Goal: Task Accomplishment & Management: Complete application form

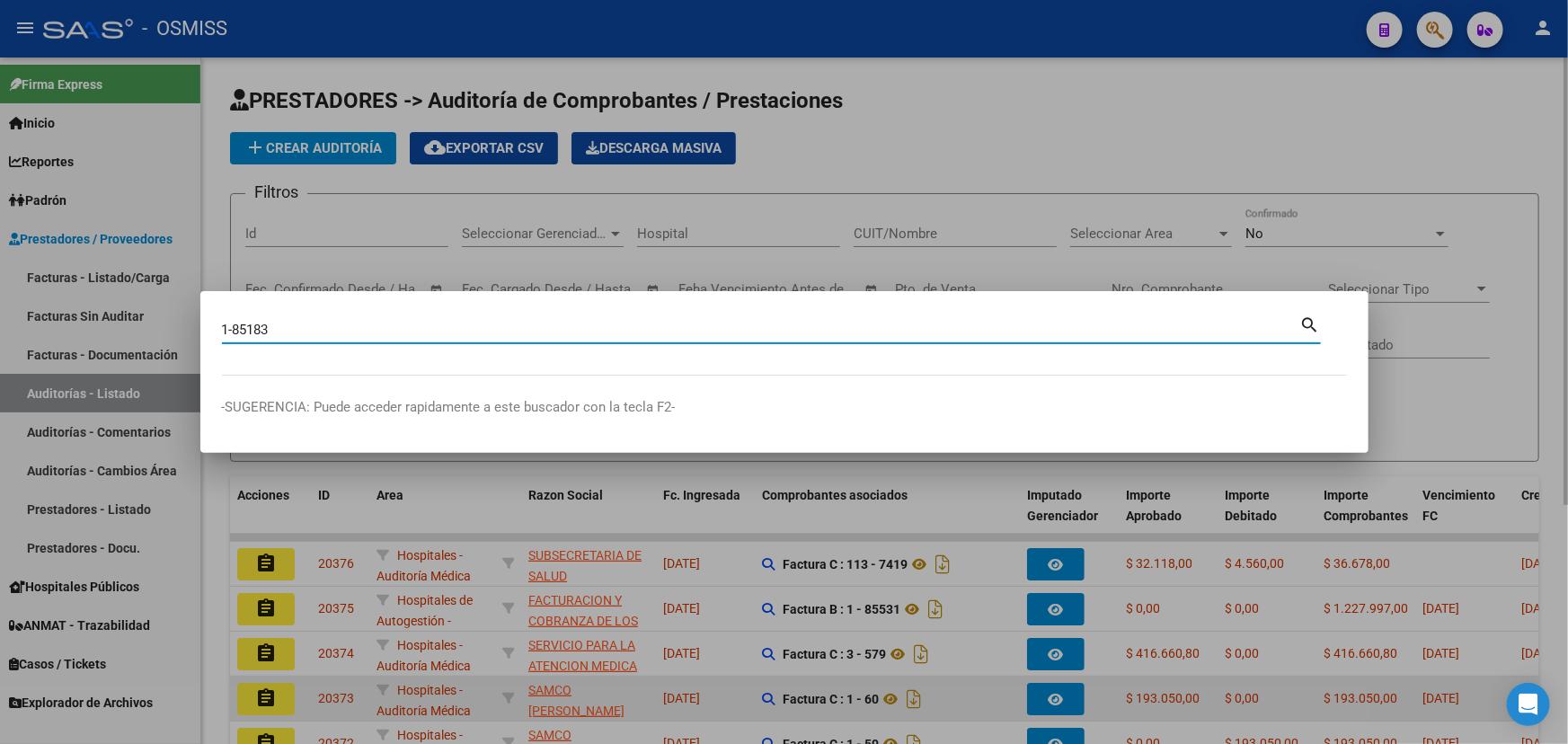
type input "1-85183"
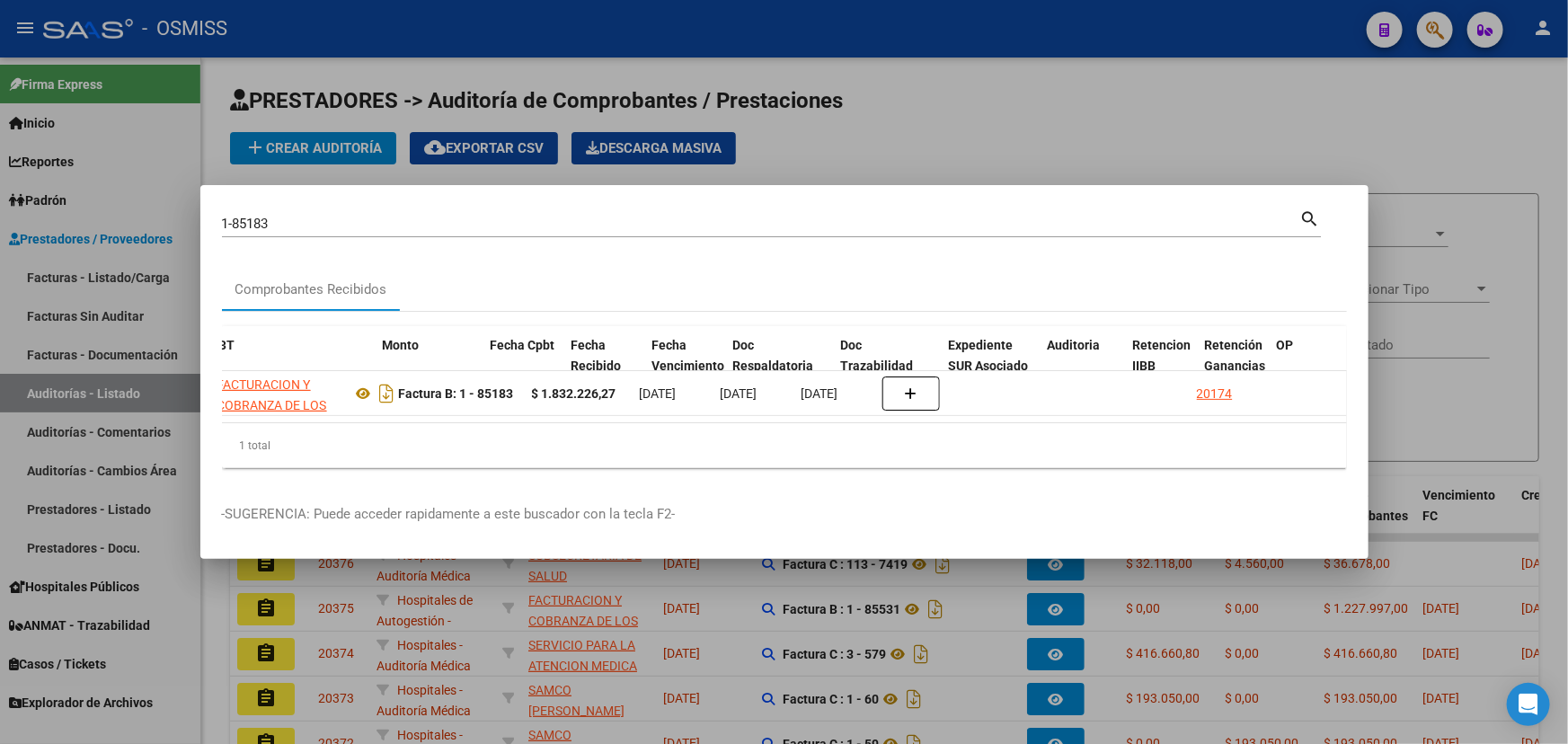
scroll to position [0, 590]
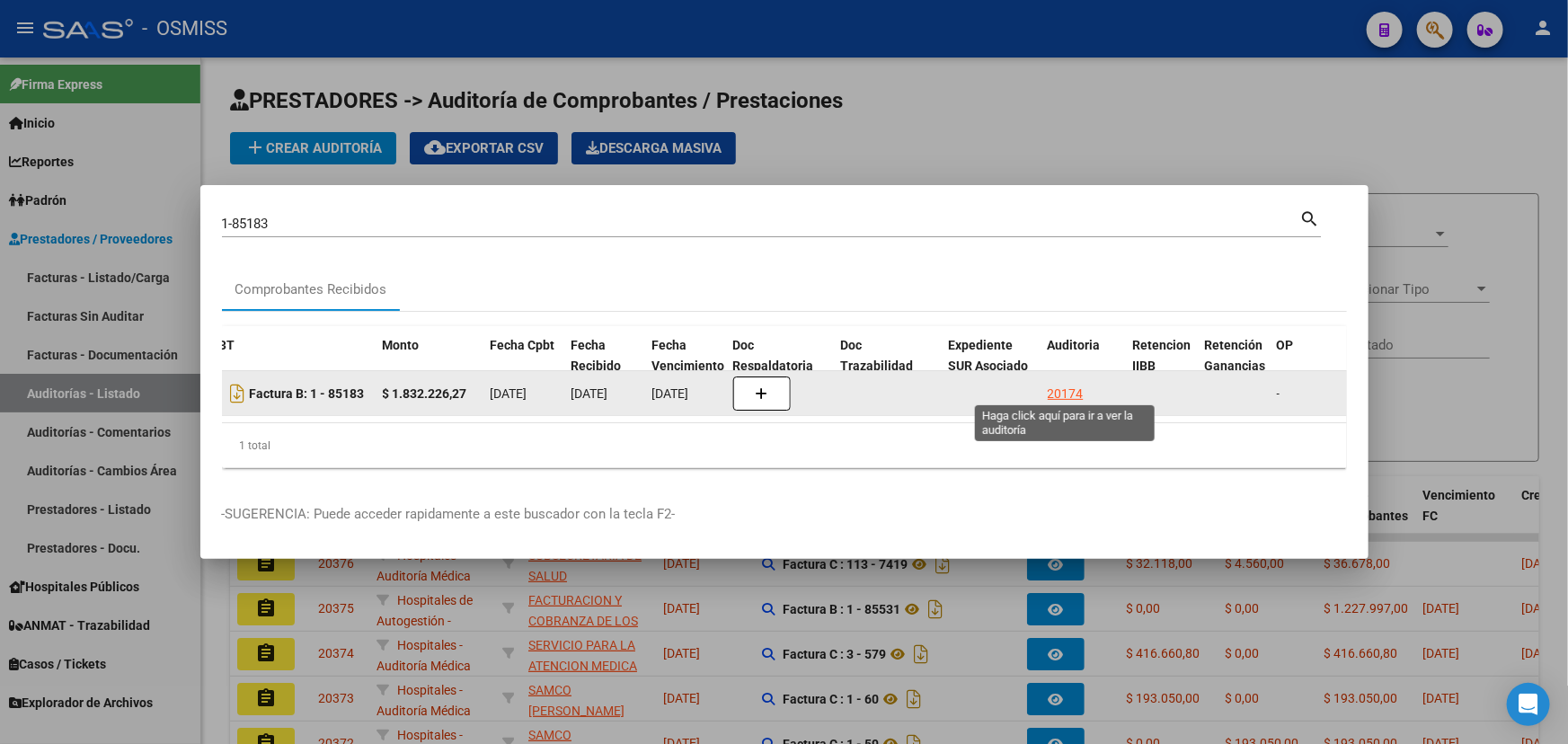
click at [1061, 385] on div "20174" at bounding box center [1066, 393] width 36 height 21
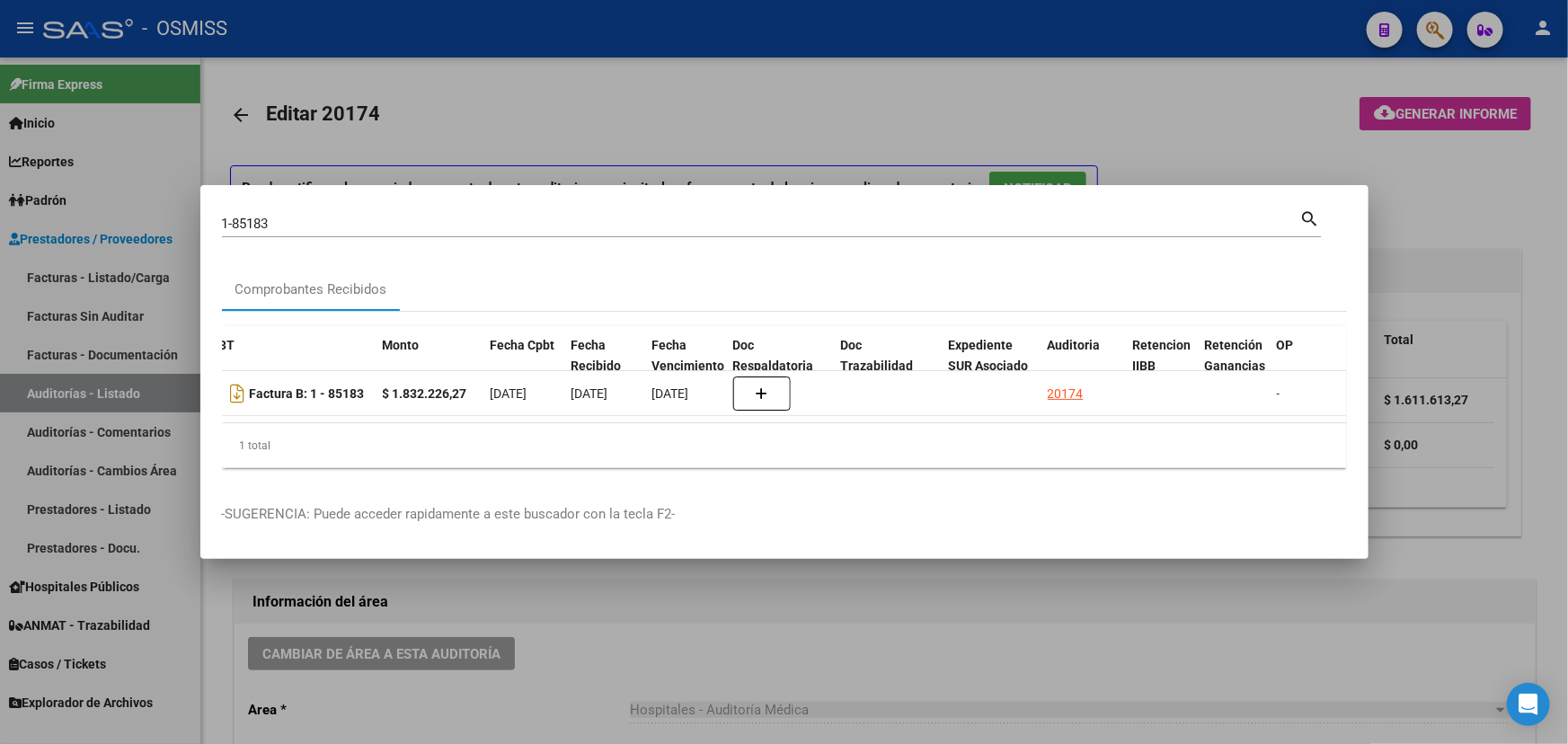
click at [871, 649] on div at bounding box center [784, 372] width 1568 height 744
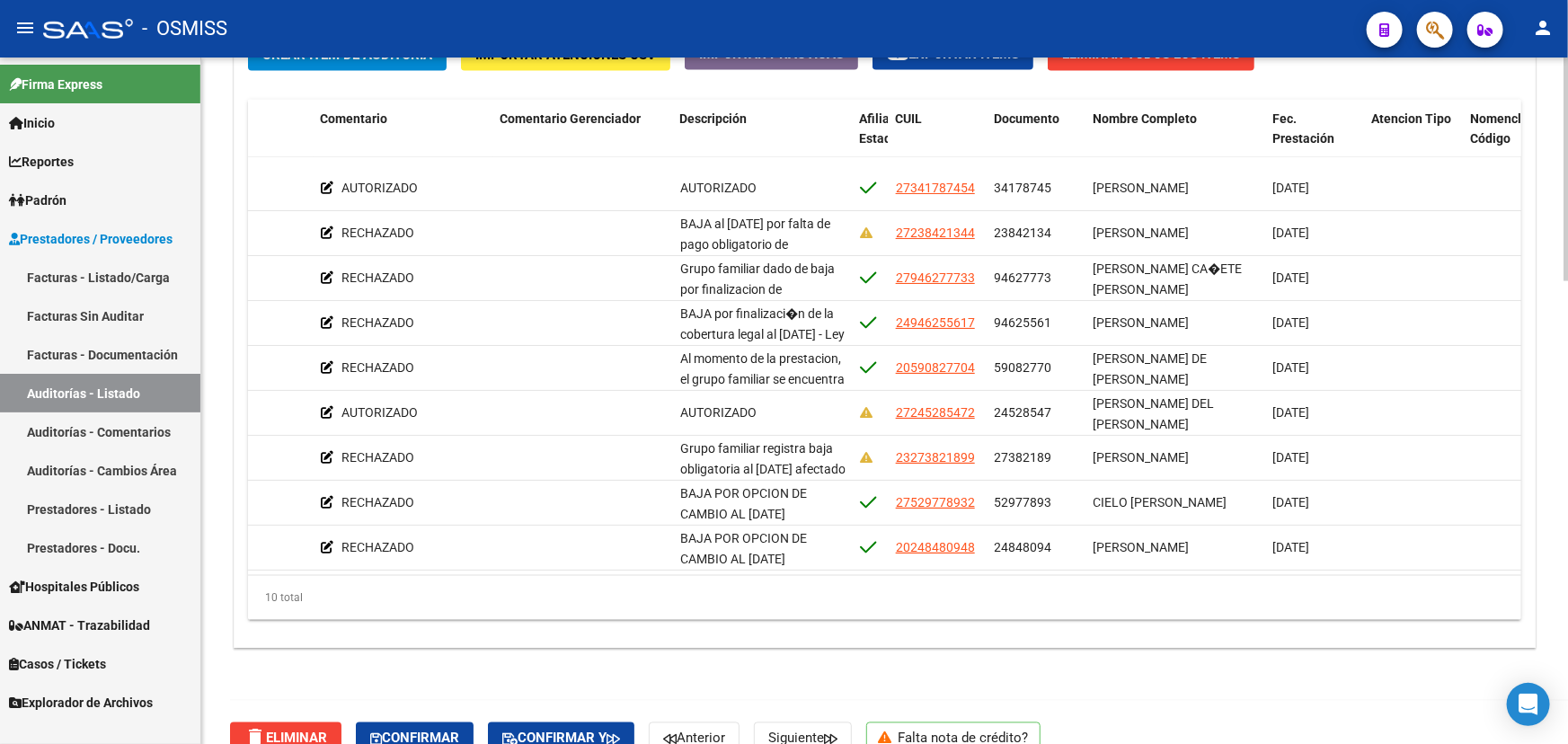
scroll to position [47, 1060]
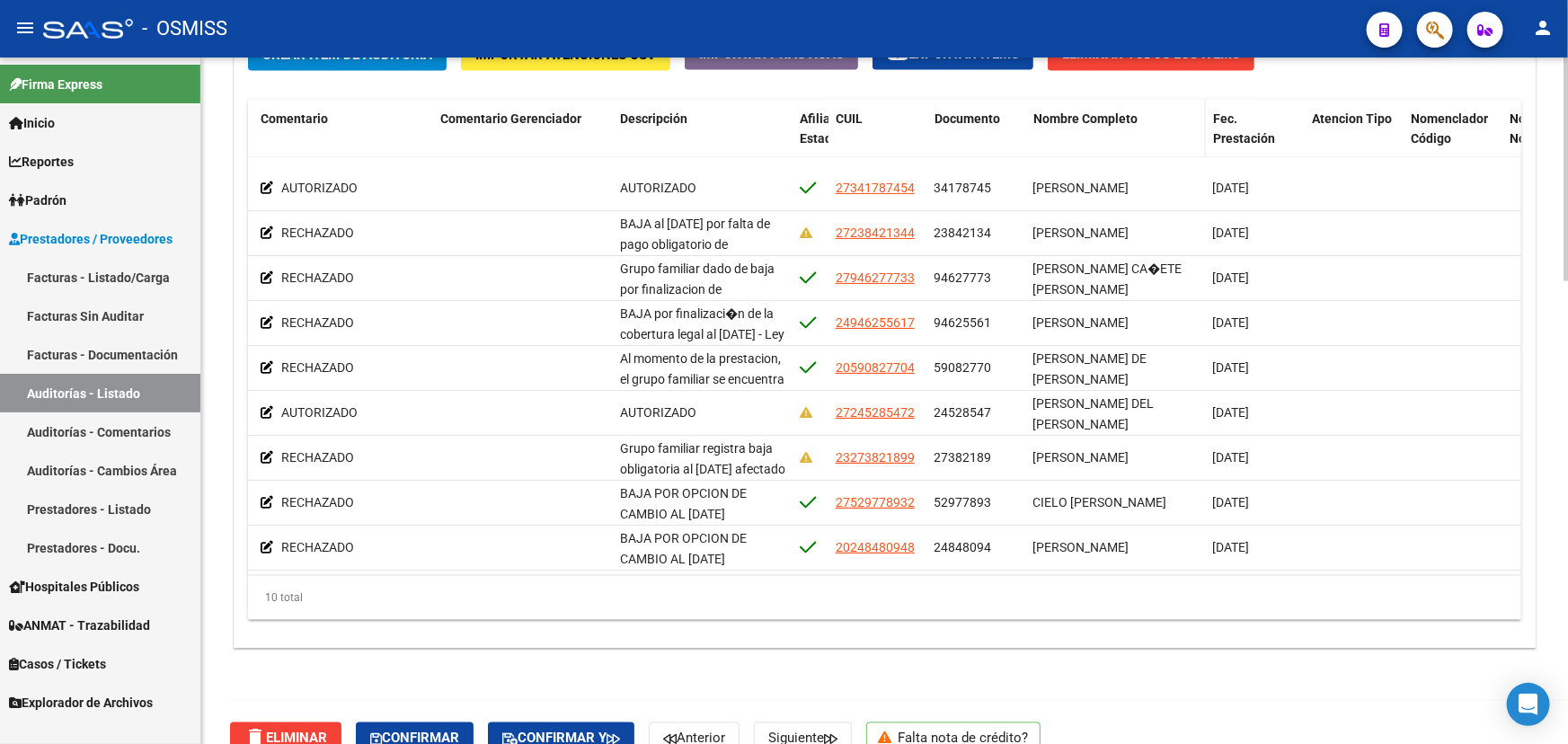
click at [1082, 119] on span "Nombre Completo" at bounding box center [1086, 119] width 104 height 14
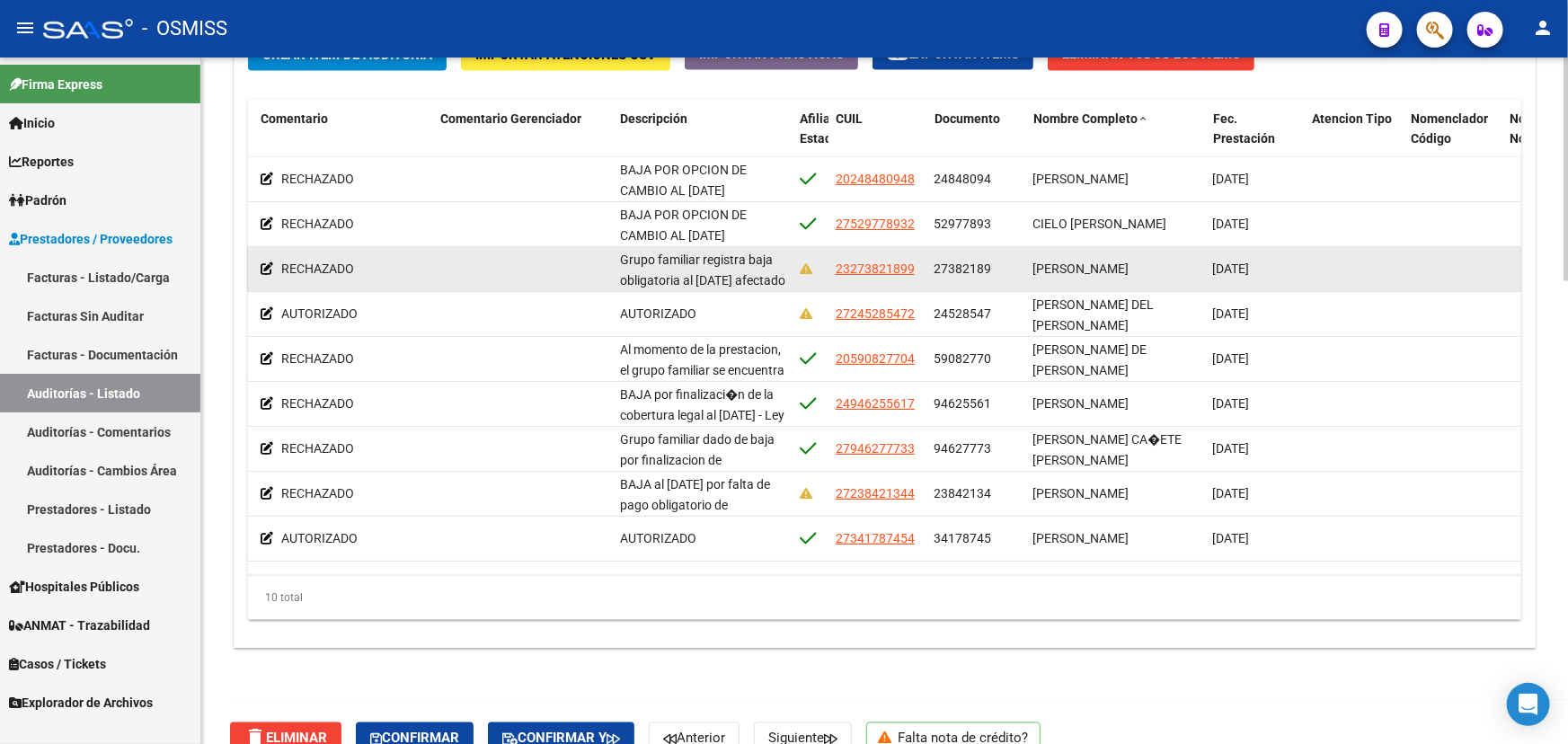
scroll to position [3, 0]
drag, startPoint x: 1034, startPoint y: 259, endPoint x: 1108, endPoint y: 271, distance: 75.0
click at [1108, 271] on div "[PERSON_NAME]" at bounding box center [1117, 269] width 166 height 21
copy span "[PERSON_NAME]"
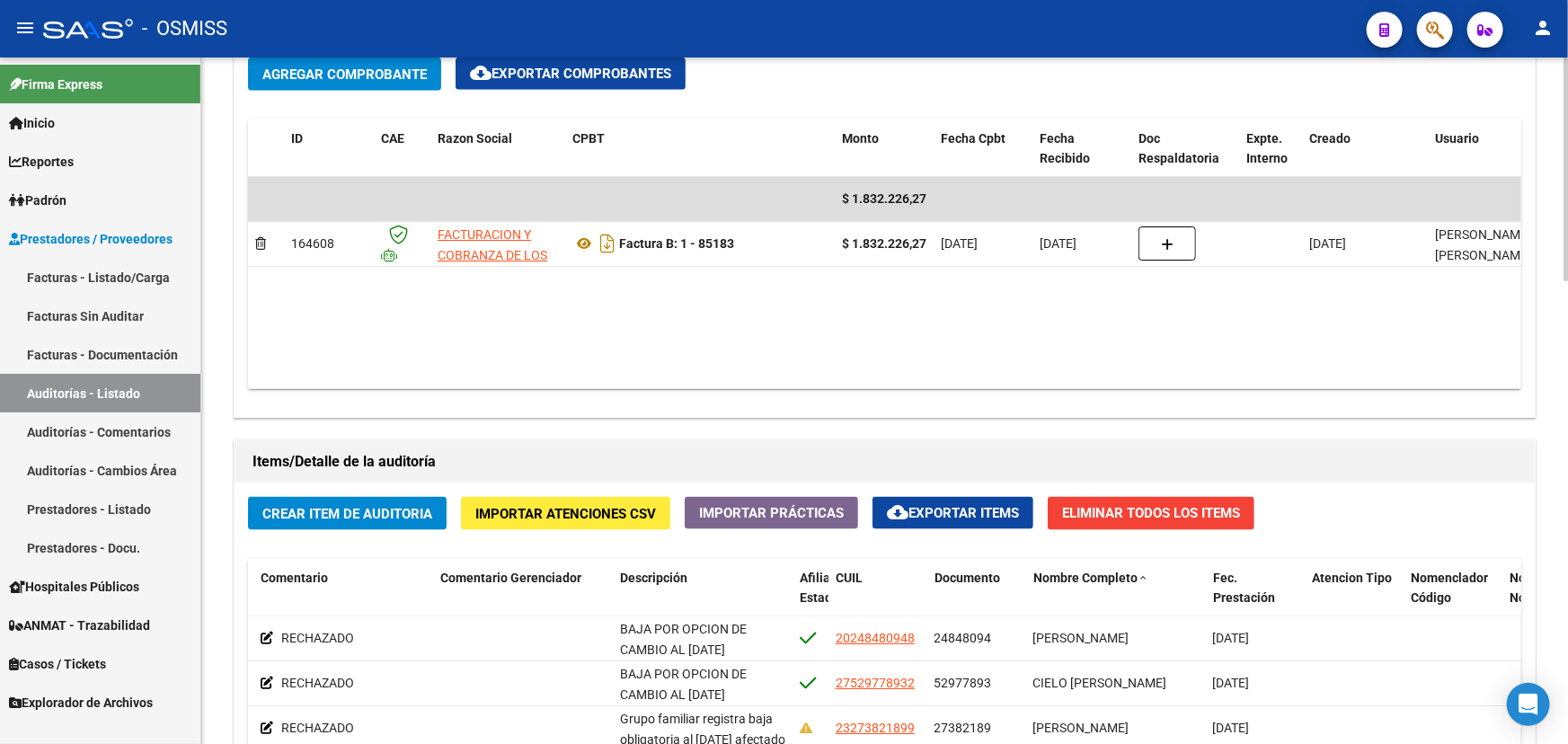
scroll to position [817, 0]
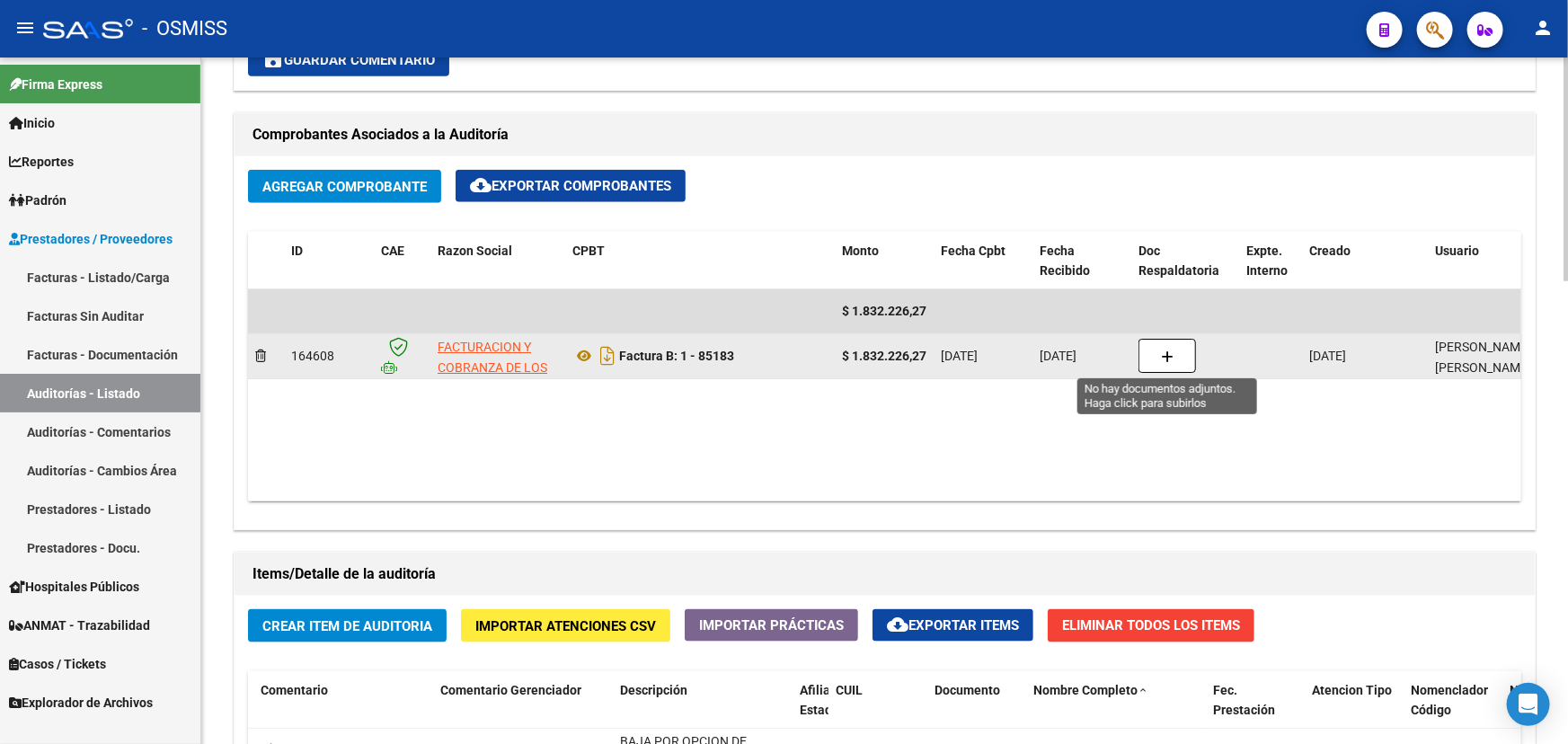
click at [1165, 360] on icon "button" at bounding box center [1168, 357] width 13 height 13
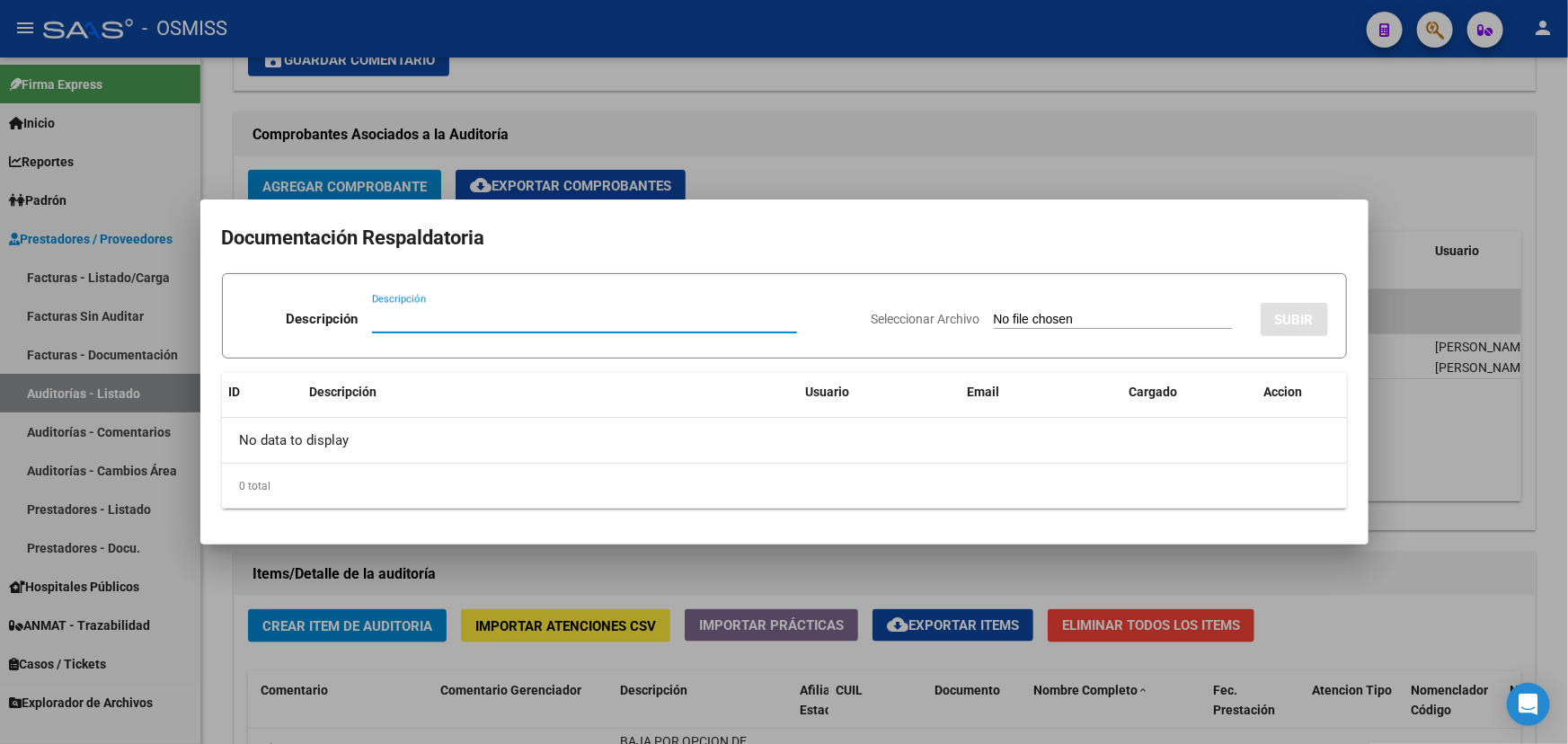
click at [406, 318] on input "Descripción" at bounding box center [585, 319] width 425 height 16
type input "NC"
click at [872, 319] on span "Seleccionar Archivo" at bounding box center [926, 319] width 109 height 14
click at [994, 319] on input "Seleccionar Archivo" at bounding box center [1113, 320] width 238 height 17
type input "C:\fakepath\ NC FACOEP FC. 1-85183.pdf"
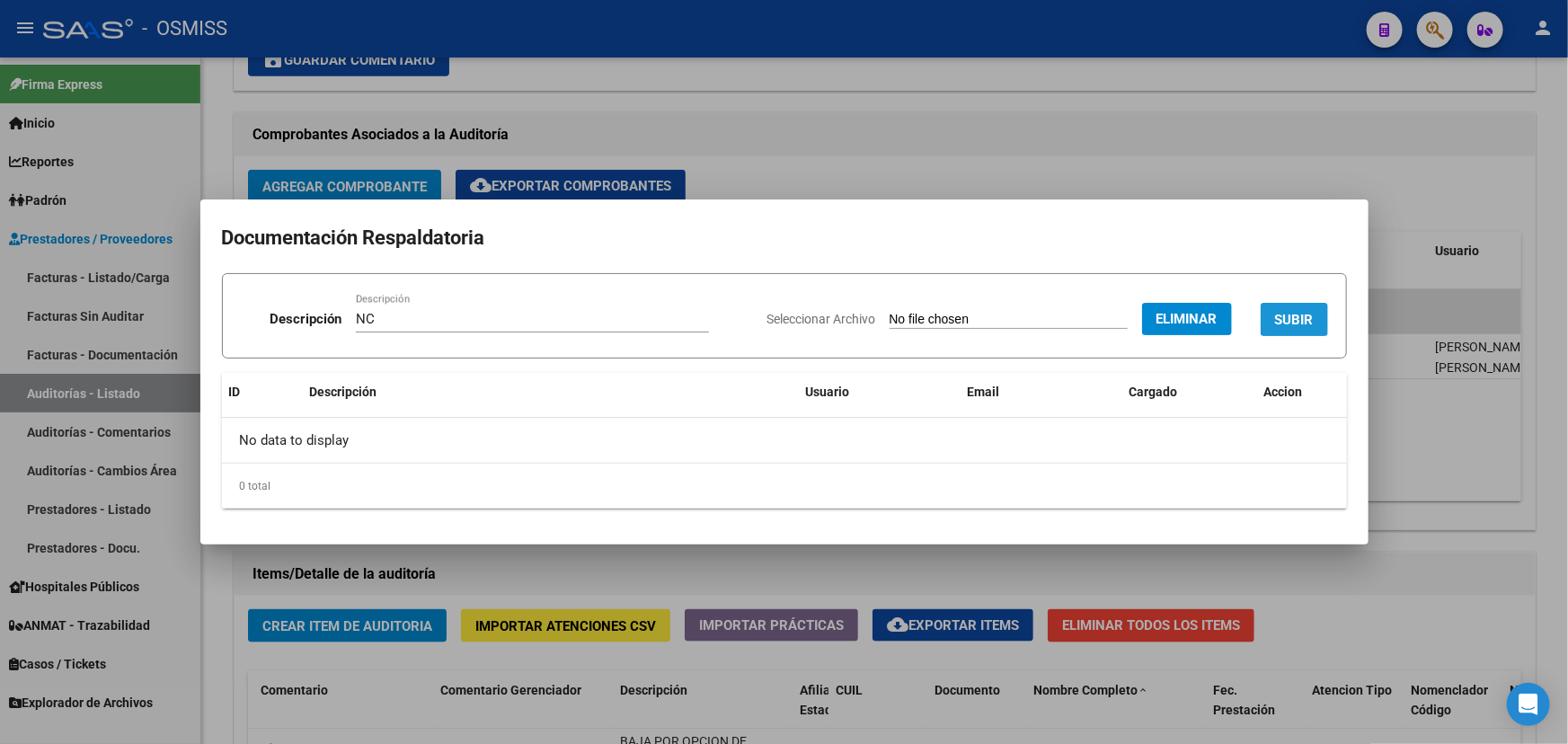
click at [1290, 321] on span "SUBIR" at bounding box center [1294, 320] width 39 height 16
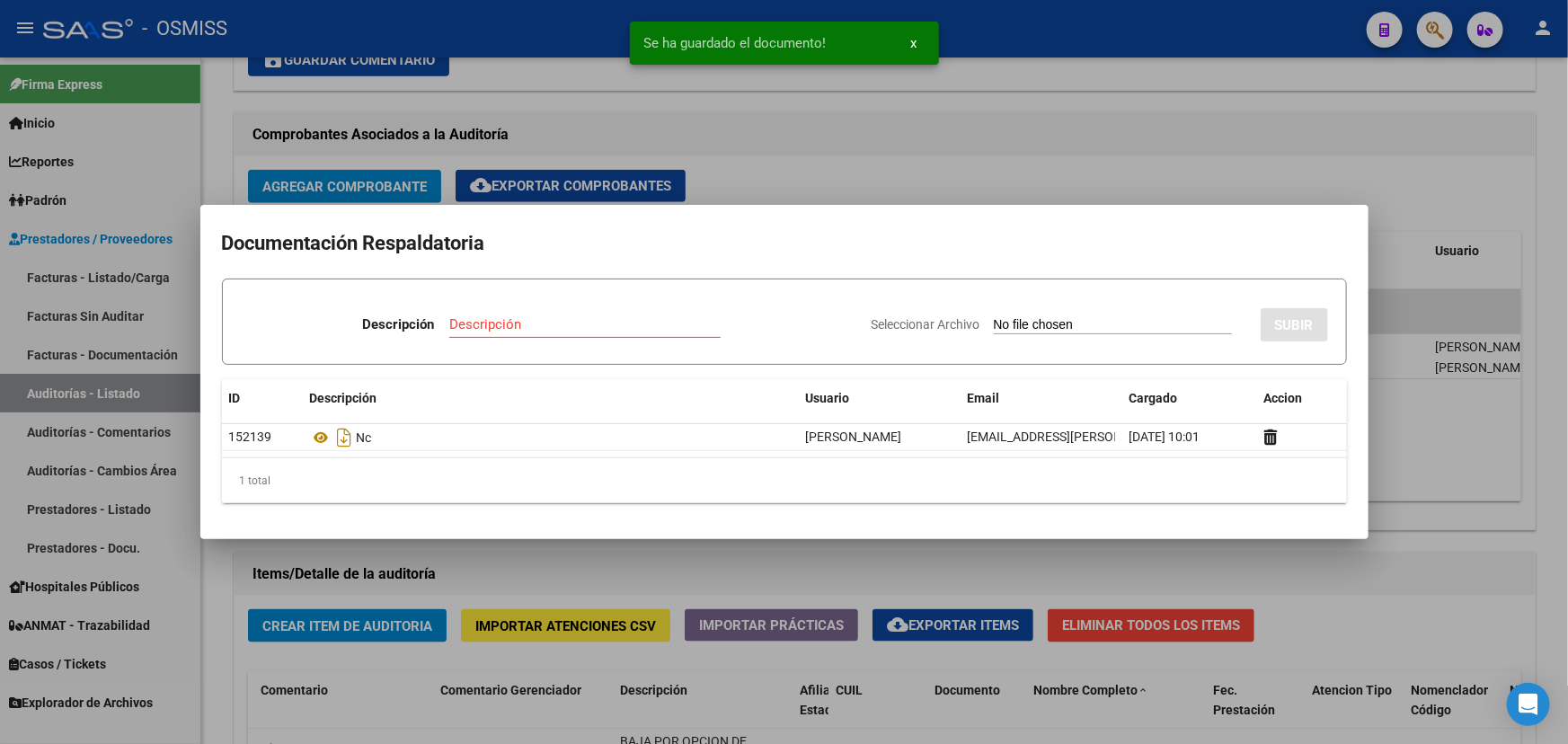
click at [1260, 177] on div at bounding box center [784, 372] width 1568 height 744
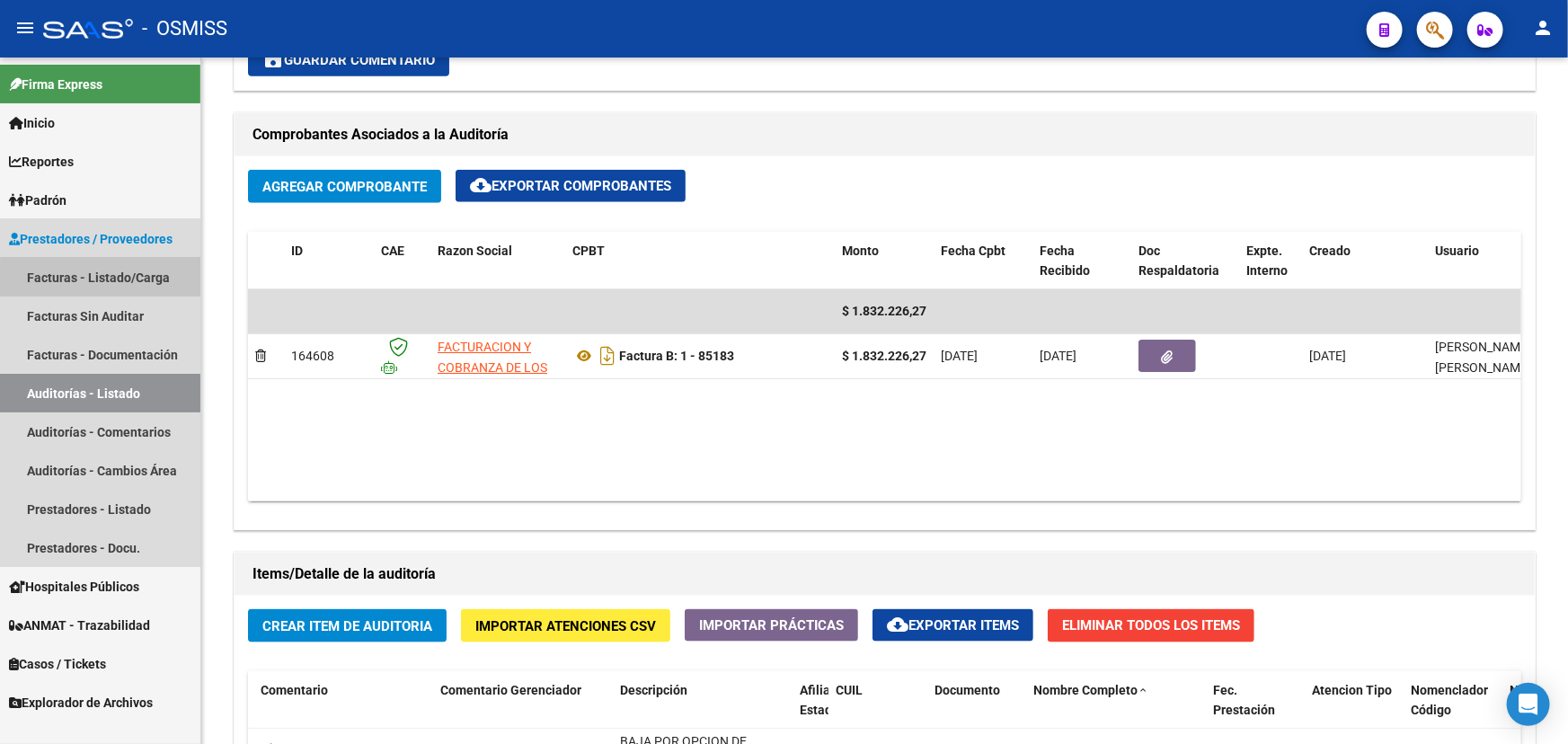
click at [117, 287] on link "Facturas - Listado/Carga" at bounding box center [100, 277] width 201 height 39
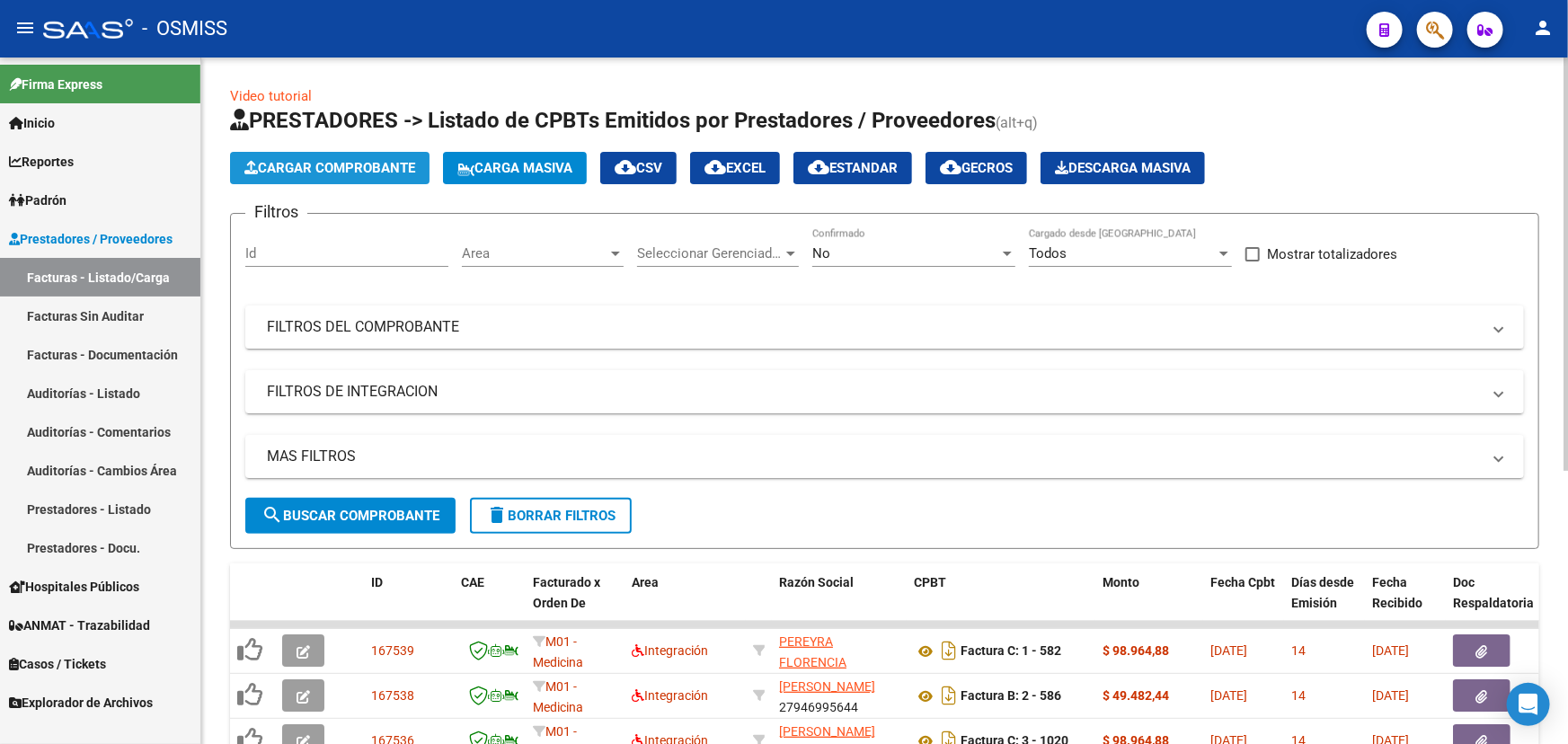
click at [341, 160] on span "Cargar Comprobante" at bounding box center [330, 168] width 171 height 16
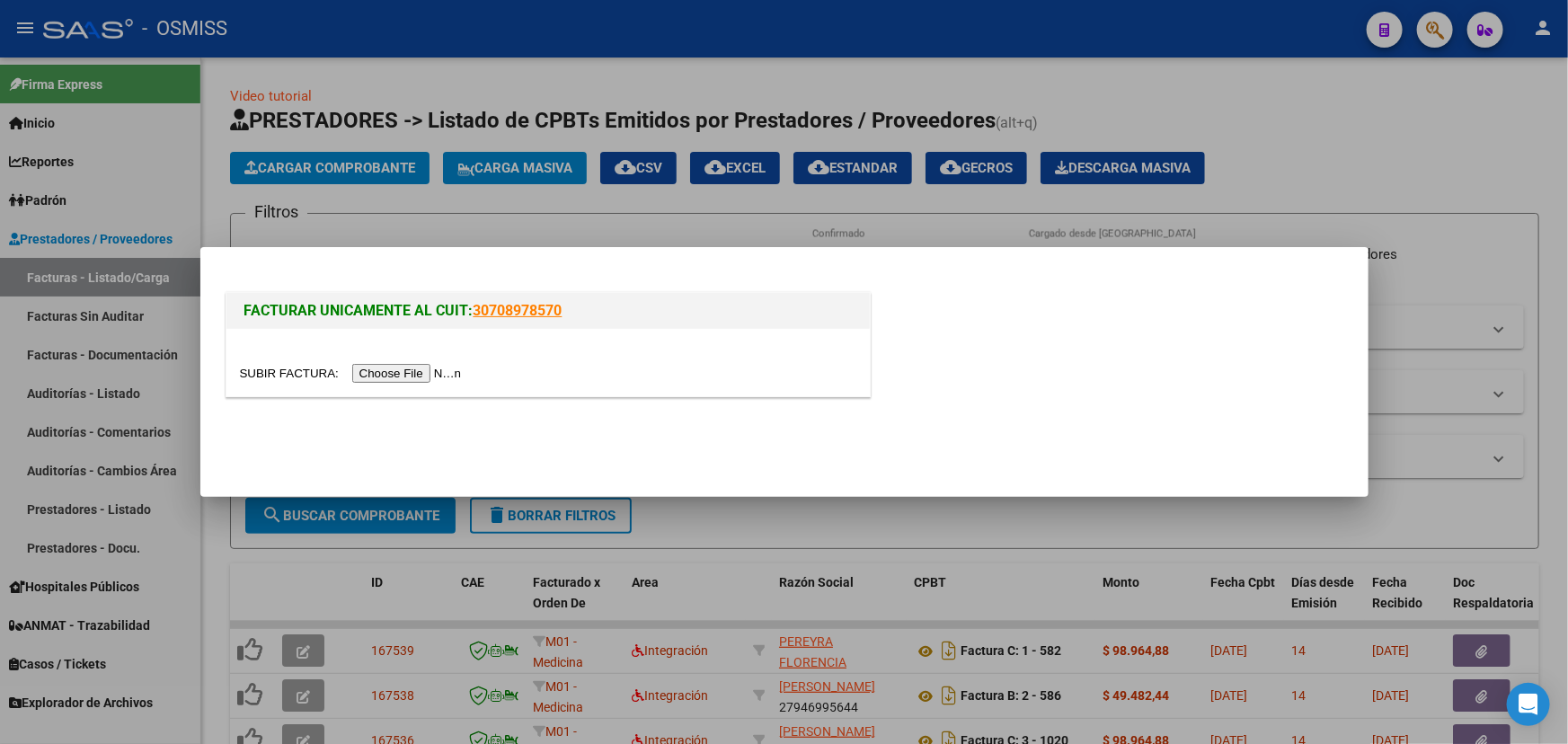
click at [285, 373] on input "file" at bounding box center [354, 372] width 228 height 19
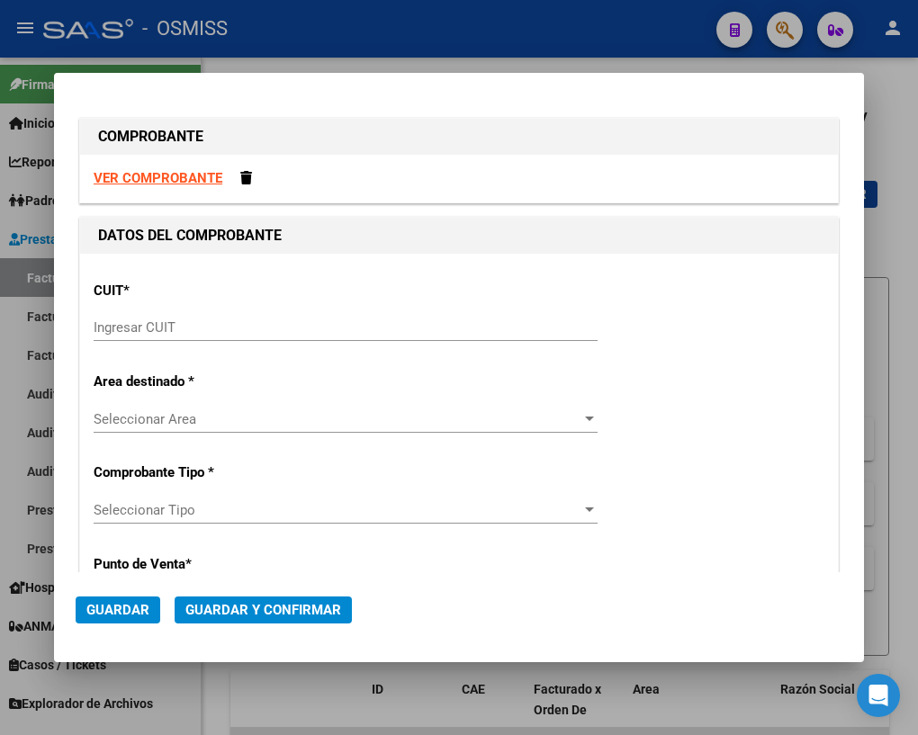
click at [176, 333] on input "Ingresar CUIT" at bounding box center [346, 327] width 504 height 16
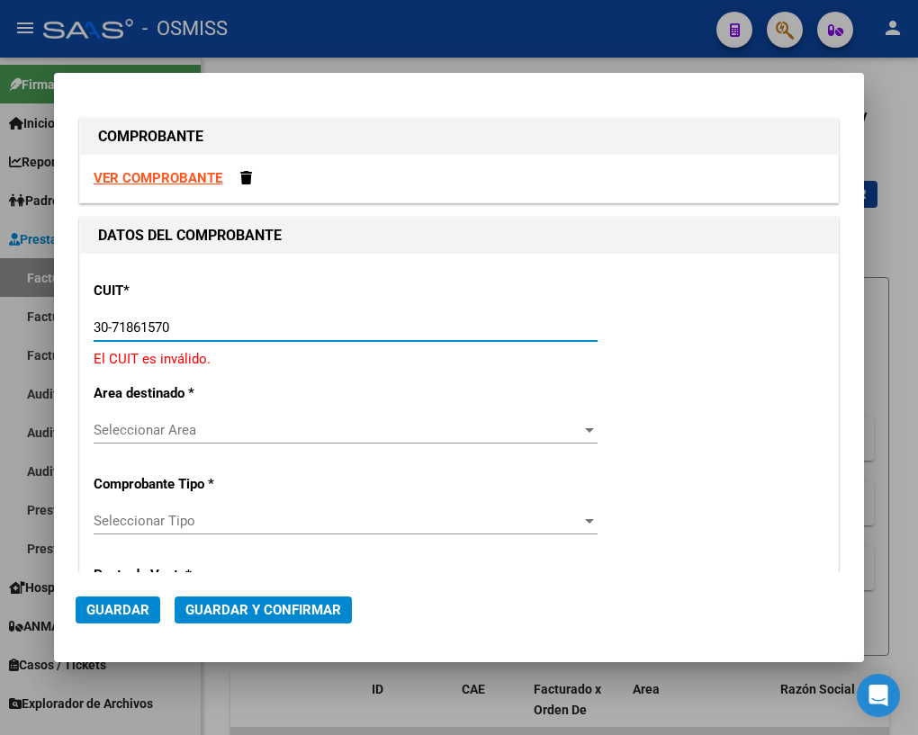
type input "30-71861570-0"
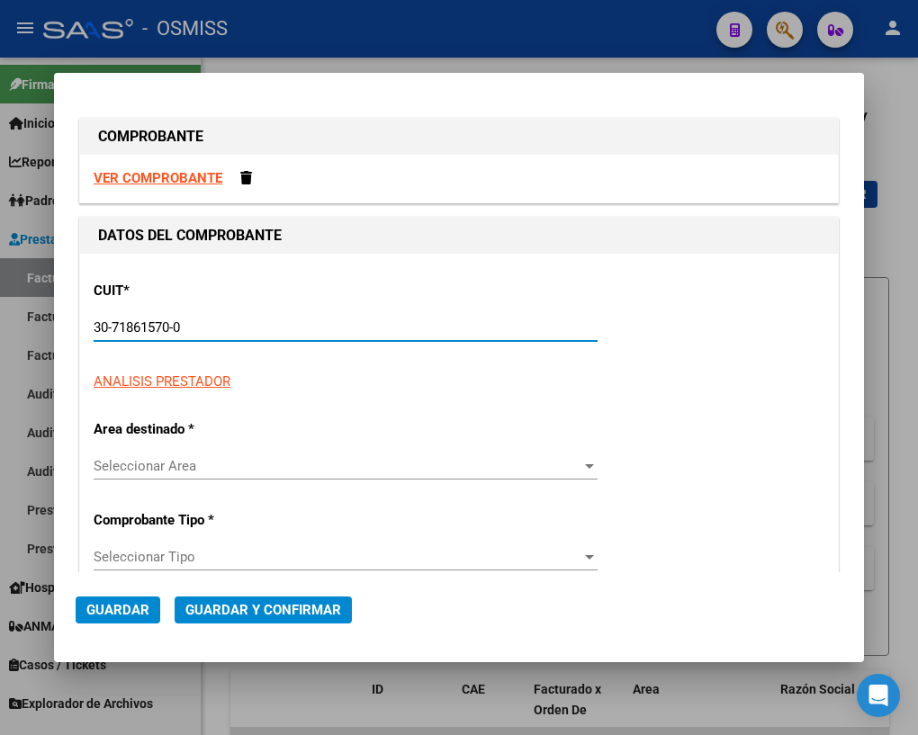
type input "124"
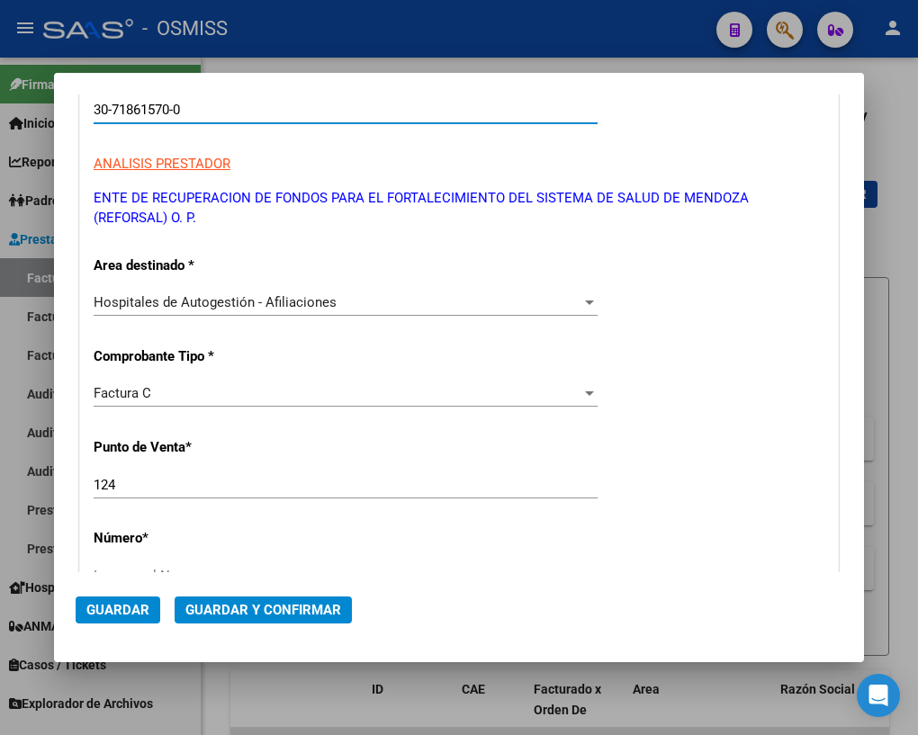
scroll to position [245, 0]
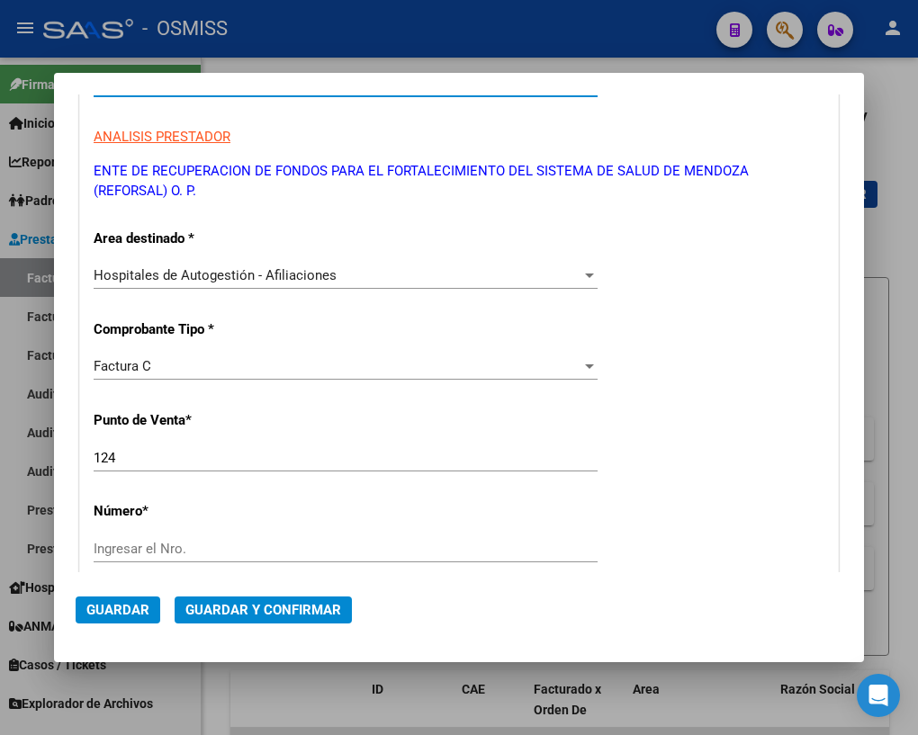
type input "30-71861570-0"
click at [175, 362] on div "Factura C" at bounding box center [338, 366] width 488 height 16
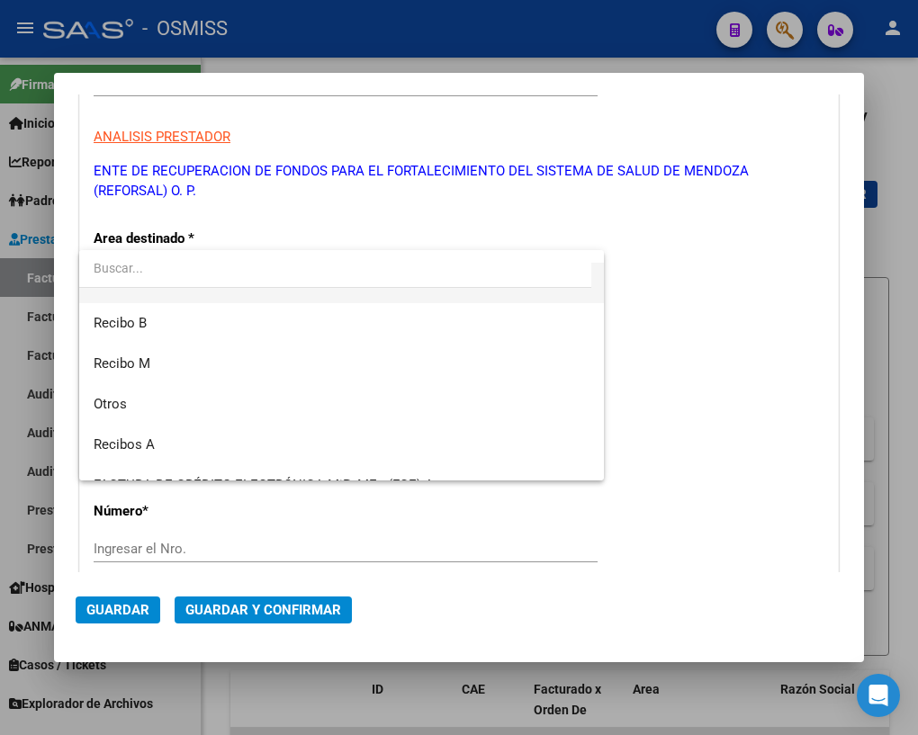
scroll to position [353, 0]
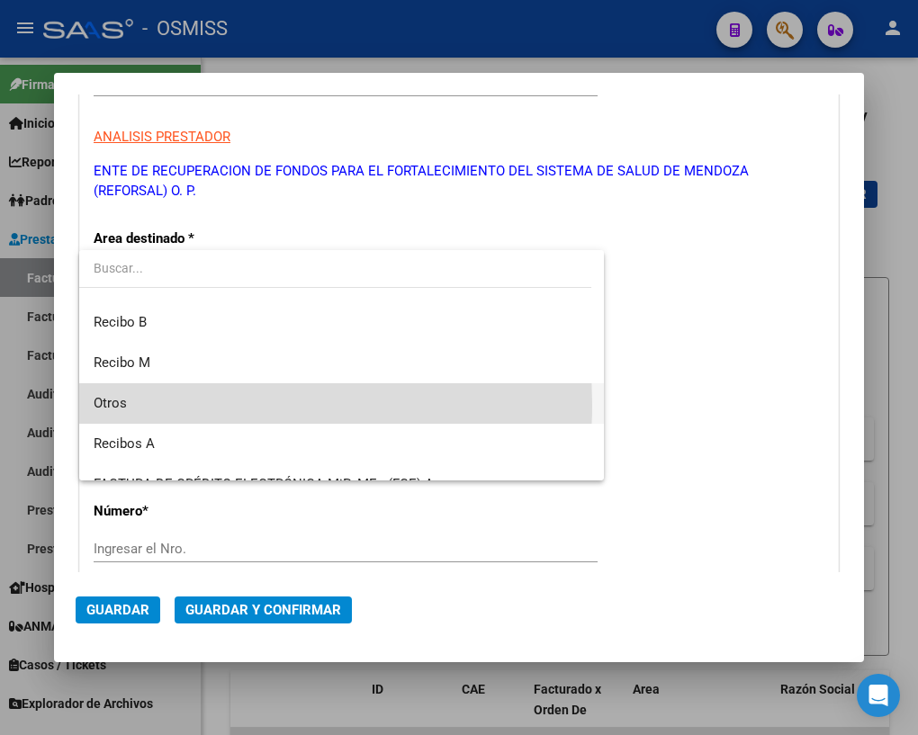
click at [144, 404] on span "Otros" at bounding box center [342, 403] width 496 height 40
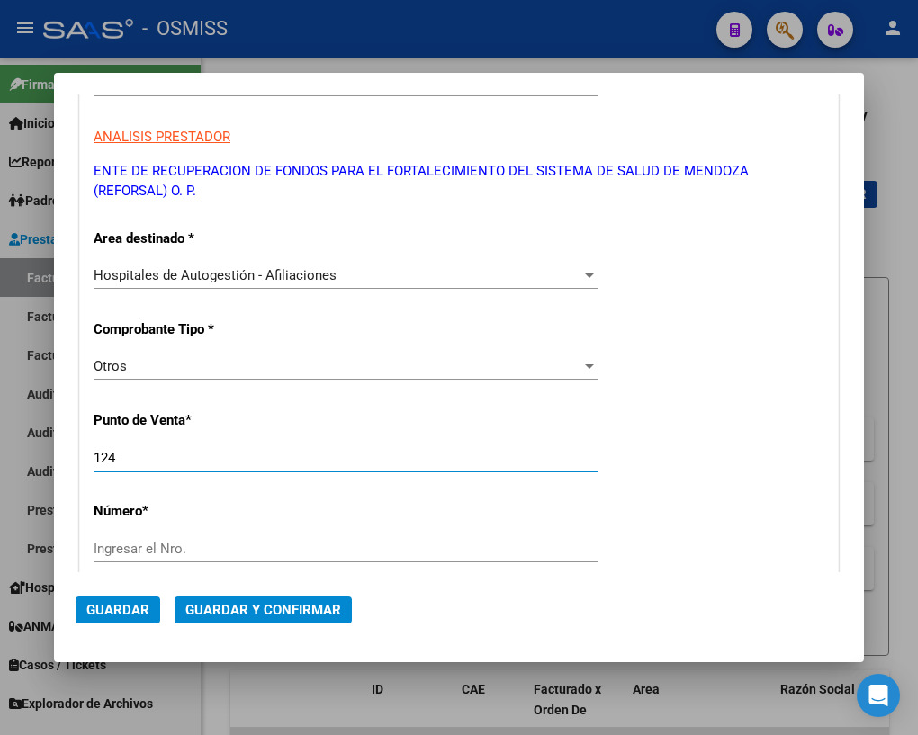
drag, startPoint x: 120, startPoint y: 454, endPoint x: 76, endPoint y: 450, distance: 44.3
click at [76, 450] on div "DATOS DEL COMPROBANTE CUIT * 30-71861570-0 Ingresar CUIT ANALISIS PRESTADOR ENT…" at bounding box center [459, 639] width 767 height 1334
type input "0"
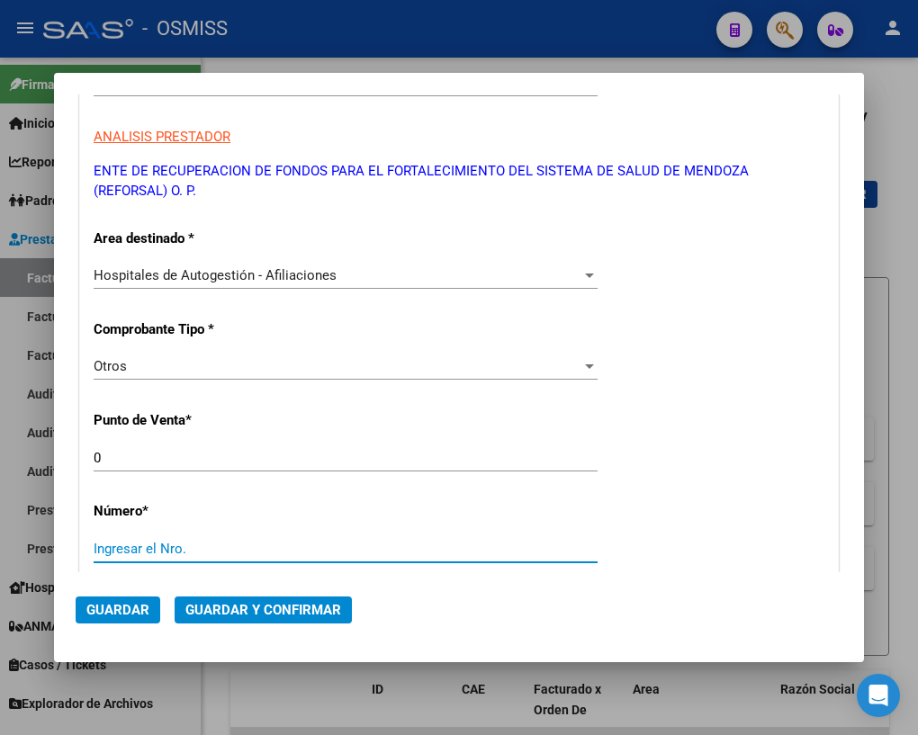
click at [168, 550] on input "Ingresar el Nro." at bounding box center [346, 549] width 504 height 16
type input "35615"
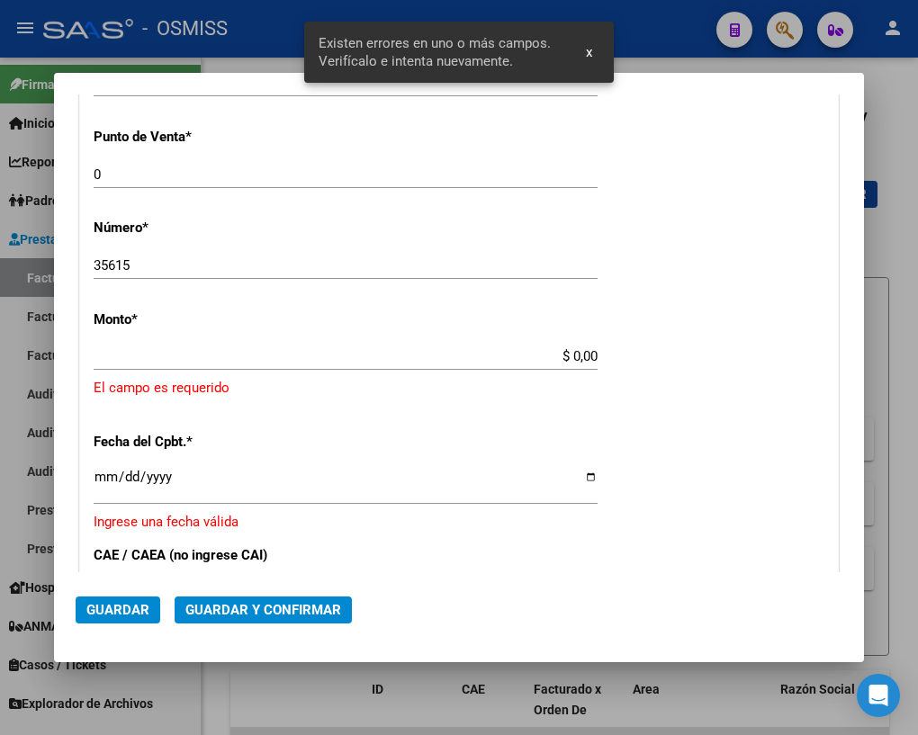
scroll to position [542, 0]
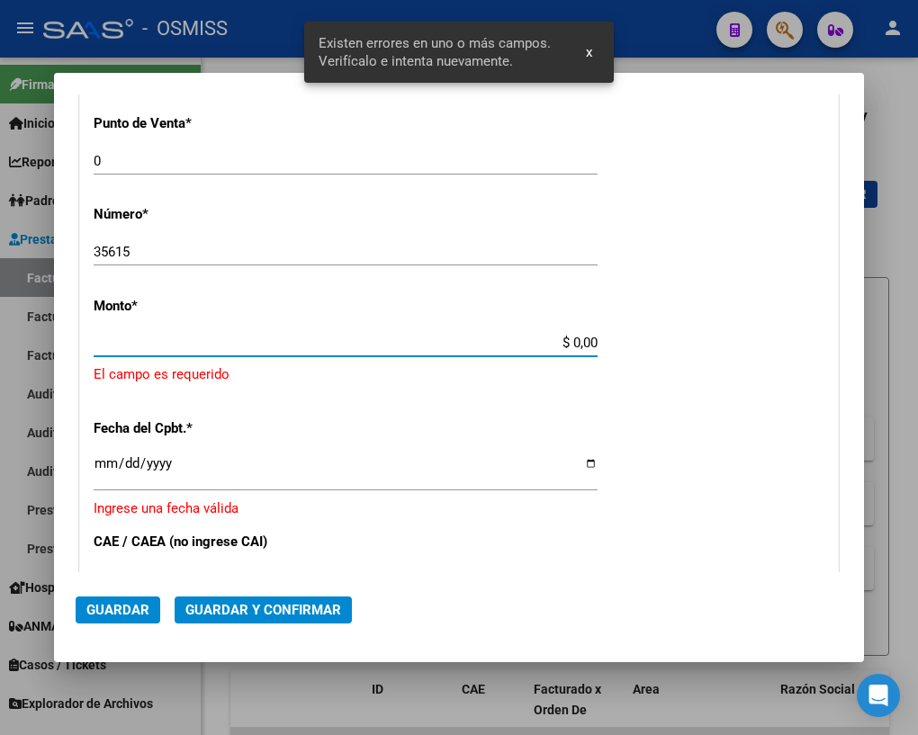
drag, startPoint x: 565, startPoint y: 342, endPoint x: 615, endPoint y: 342, distance: 50.4
click at [615, 342] on div "CUIT * 30-71861570-0 Ingresar CUIT ANALISIS PRESTADOR ENTE DE RECUPERACION DE F…" at bounding box center [459, 381] width 758 height 1339
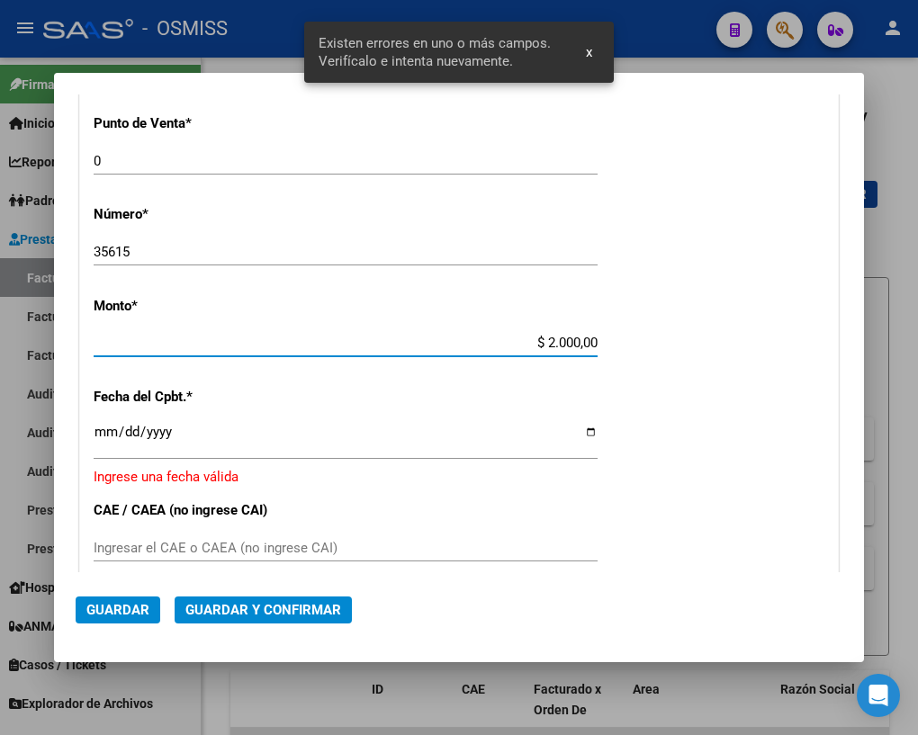
type input "$ 20.000,00"
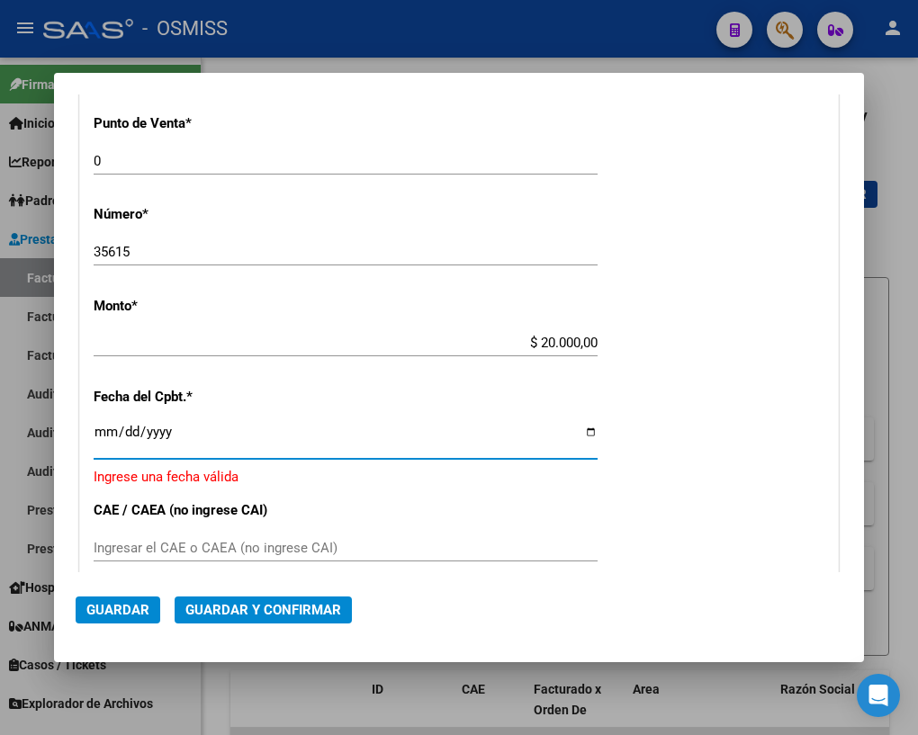
click at [107, 431] on input "Ingresar la fecha" at bounding box center [346, 439] width 504 height 29
click at [585, 429] on input "Ingresar la fecha" at bounding box center [346, 439] width 504 height 29
type input "[DATE]"
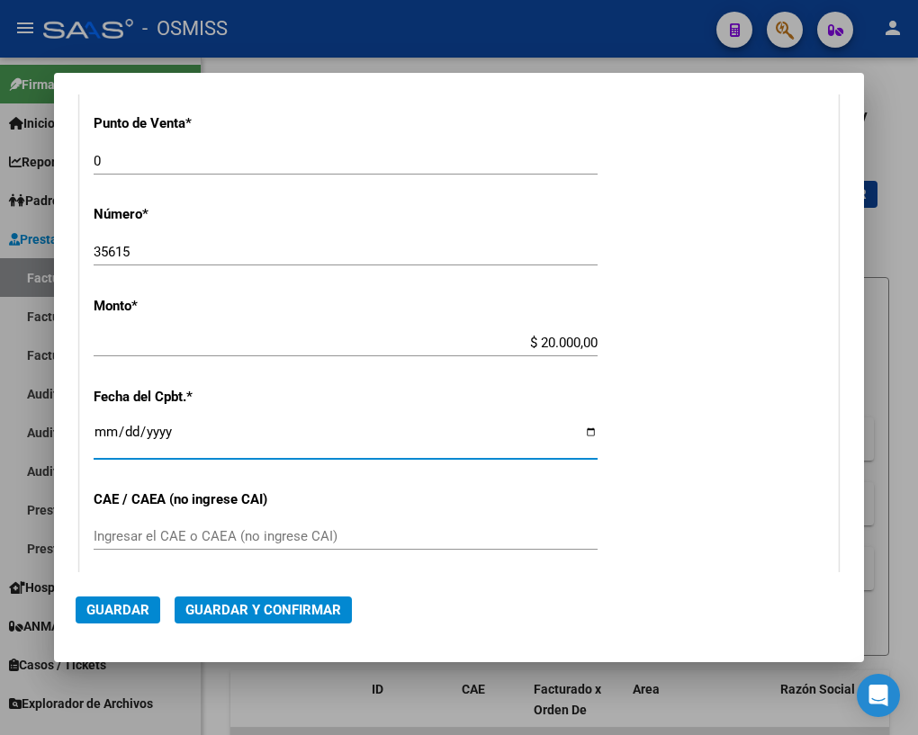
click at [240, 610] on span "Guardar y Confirmar" at bounding box center [263, 610] width 156 height 16
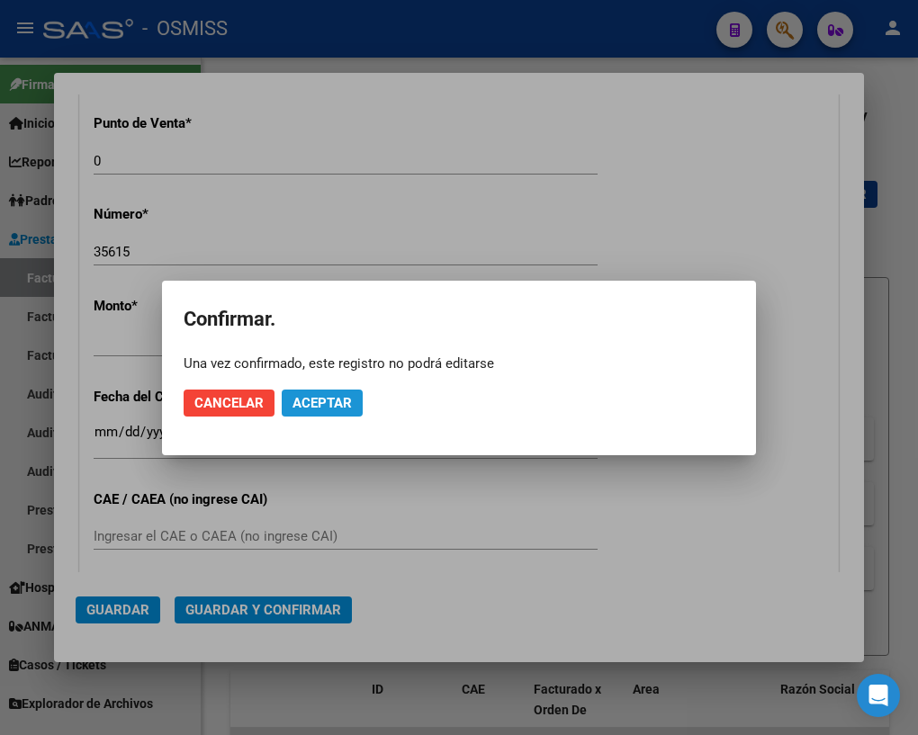
click at [333, 406] on span "Aceptar" at bounding box center [321, 403] width 59 height 16
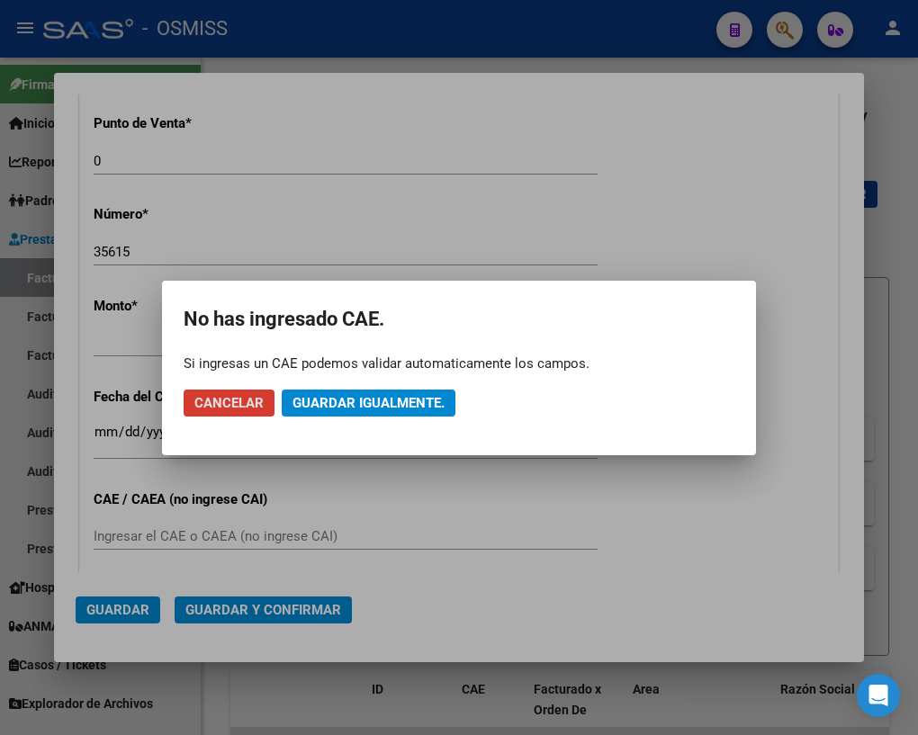
click at [400, 409] on span "Guardar igualmente." at bounding box center [368, 403] width 152 height 16
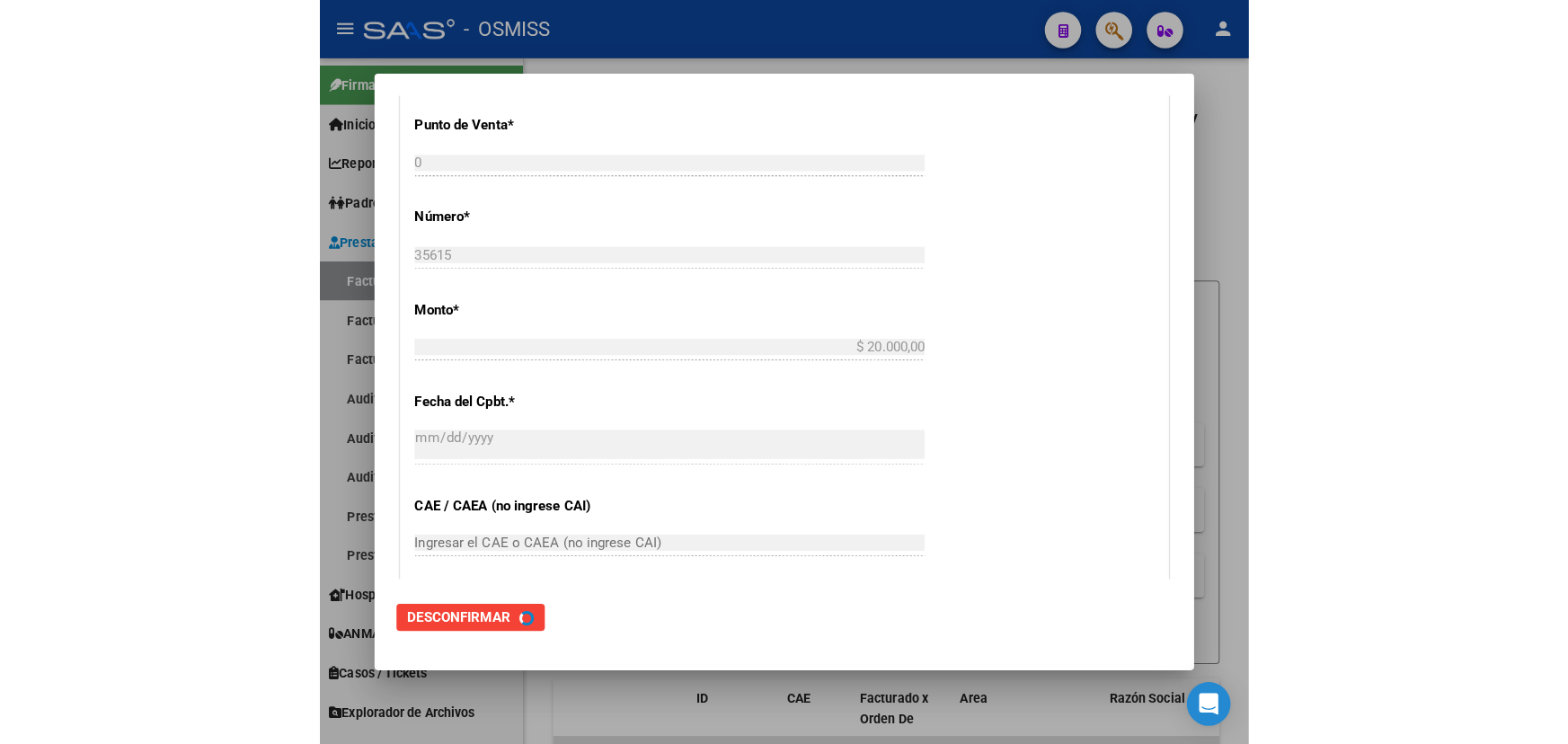
scroll to position [0, 0]
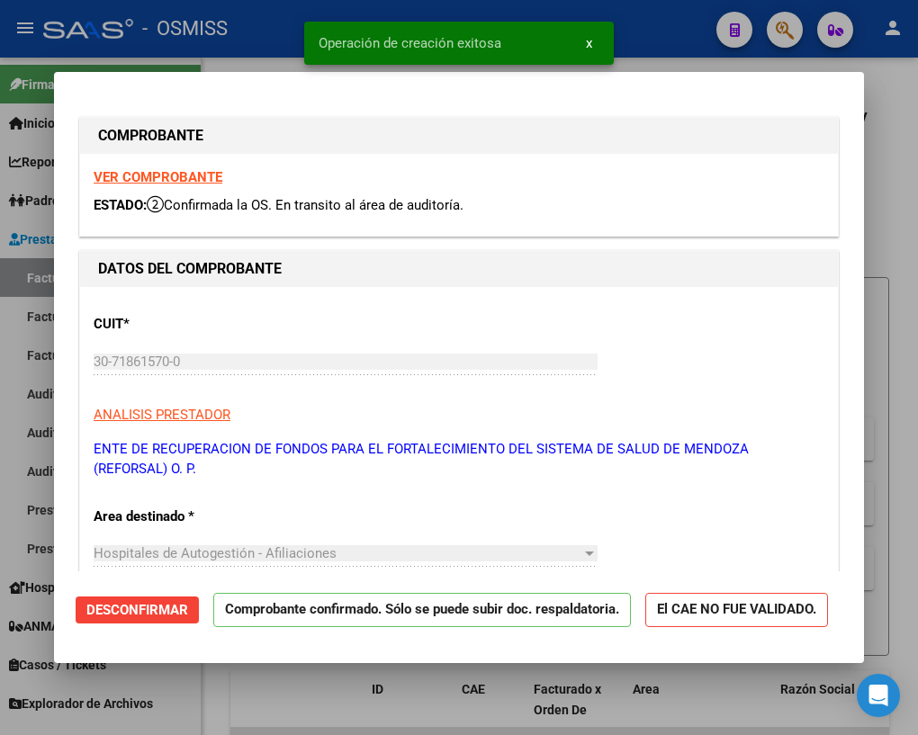
type input "[DATE]"
click at [894, 103] on div at bounding box center [459, 367] width 918 height 735
type input "$ 0,00"
